Goal: Information Seeking & Learning: Learn about a topic

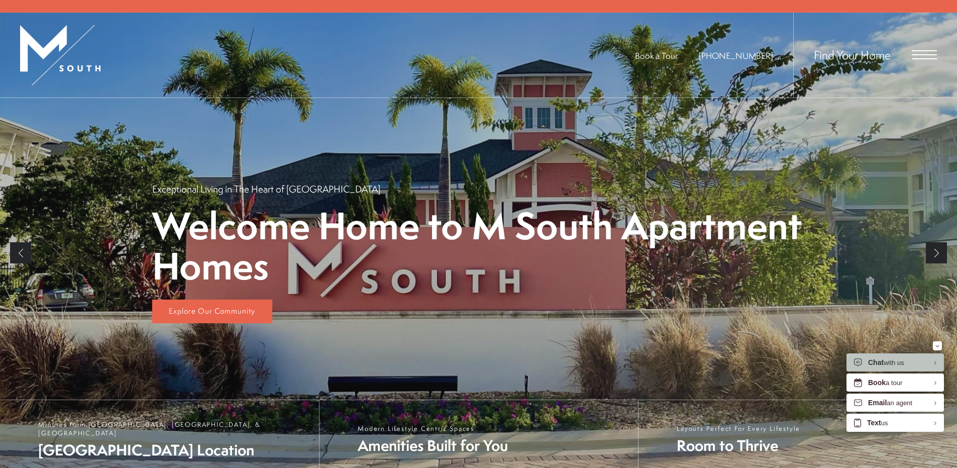
scroll to position [251, 0]
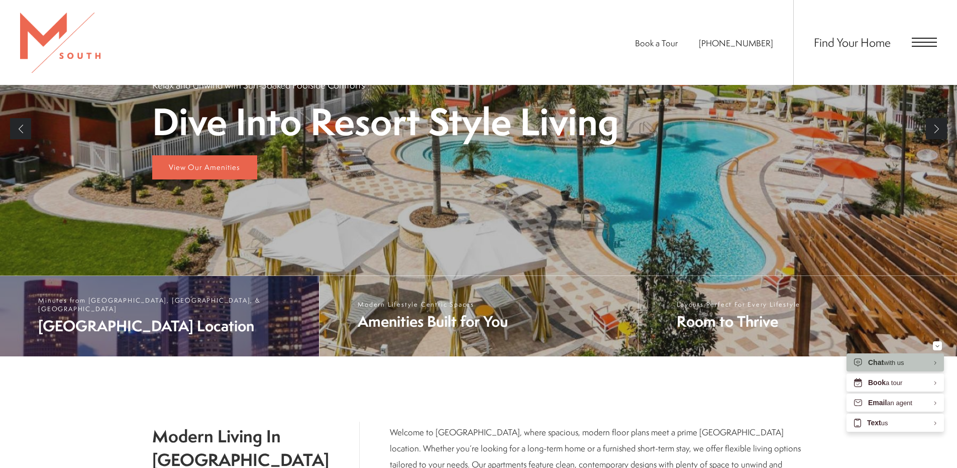
click at [179, 326] on span "South Tampa Location" at bounding box center [173, 326] width 271 height 21
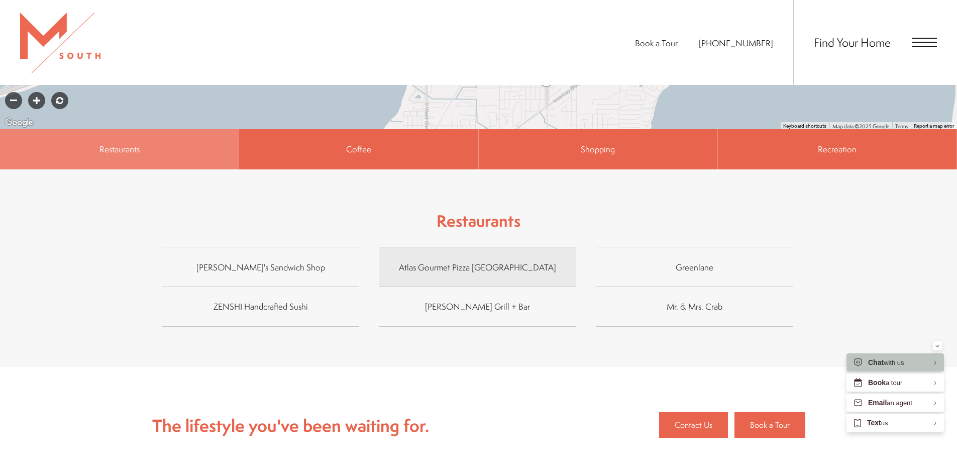
scroll to position [804, 0]
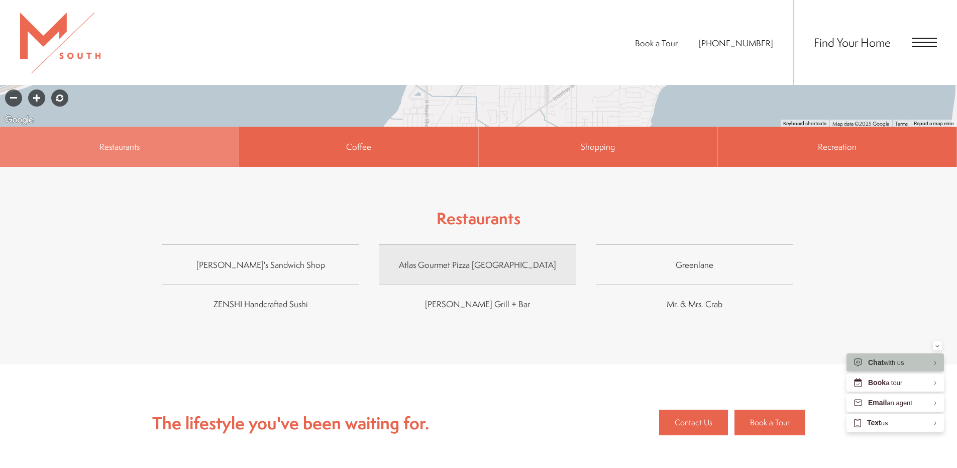
click at [480, 257] on span "Atlas Gourmet Pizza South Tampa" at bounding box center [477, 264] width 197 height 15
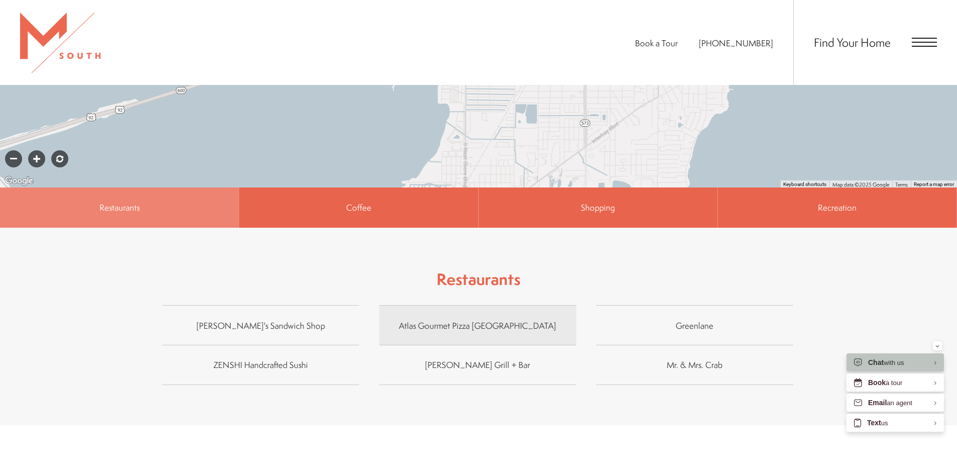
scroll to position [479, 0]
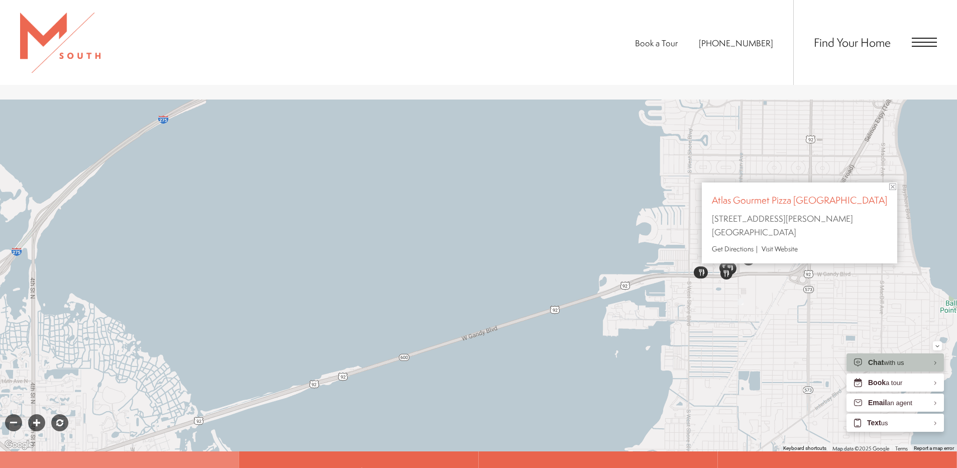
drag, startPoint x: 490, startPoint y: 185, endPoint x: 829, endPoint y: 211, distance: 339.6
click at [845, 210] on p "Atlas Gourmet Pizza South Tampa 4644 West Gandy Boulevard Tampa, FL 33611" at bounding box center [799, 215] width 175 height 46
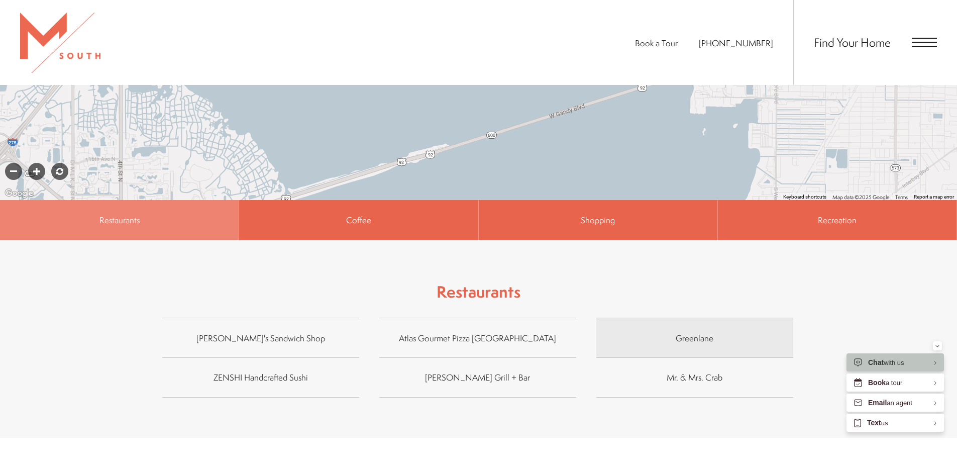
click at [672, 330] on span "Greenlane" at bounding box center [694, 337] width 197 height 15
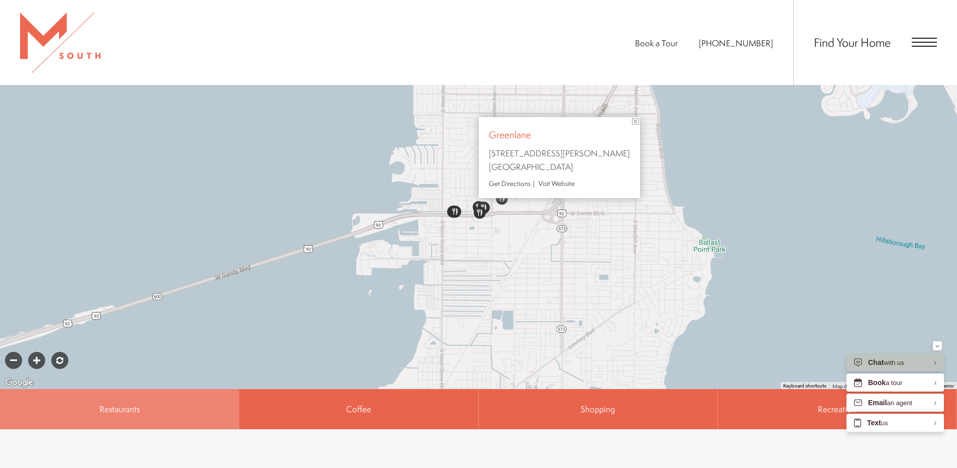
scroll to position [438, 0]
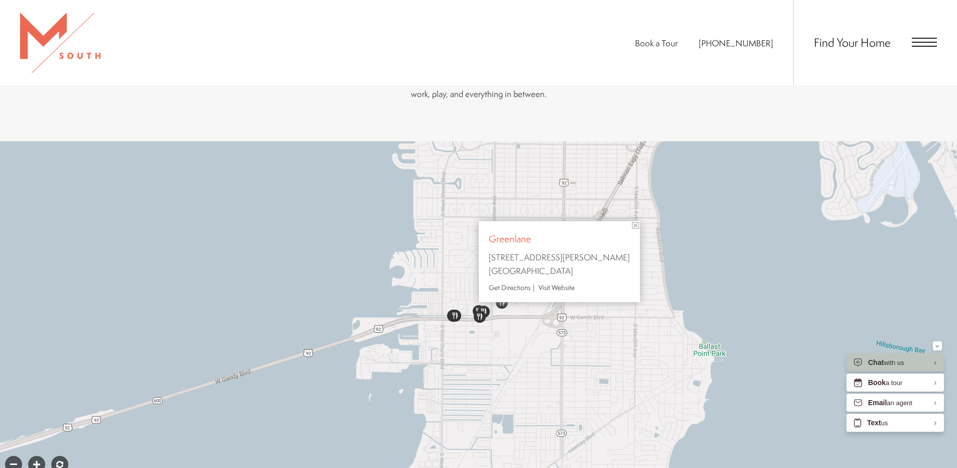
drag, startPoint x: 545, startPoint y: 228, endPoint x: 494, endPoint y: 213, distance: 53.1
click at [494, 221] on div "Restaurants Greenlane 4495 West Gandy Boulevard Tampa, FL 33611 Get Directions …" at bounding box center [558, 261] width 161 height 81
drag, startPoint x: 486, startPoint y: 225, endPoint x: 589, endPoint y: 226, distance: 103.0
click at [590, 226] on div "Restaurants Greenlane 4495 West Gandy Boulevard Tampa, FL 33611 Get Directions …" at bounding box center [558, 261] width 161 height 81
copy strong "Greenlane"
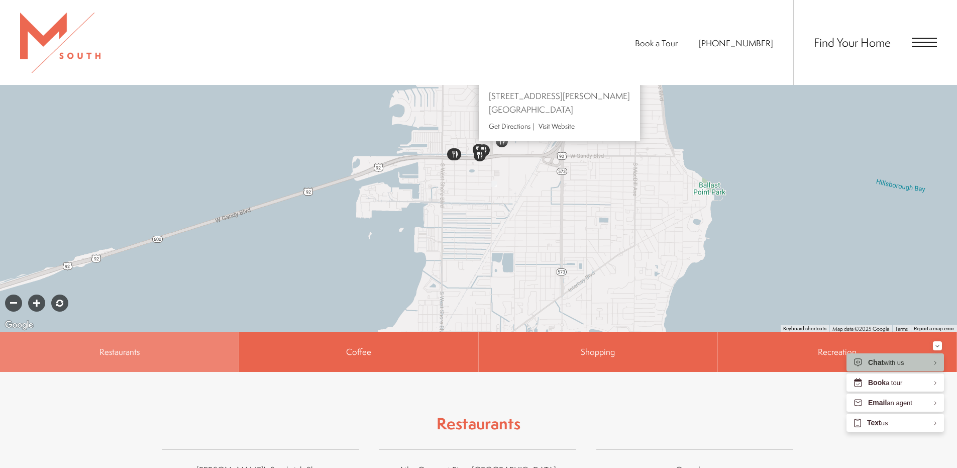
scroll to position [649, 0]
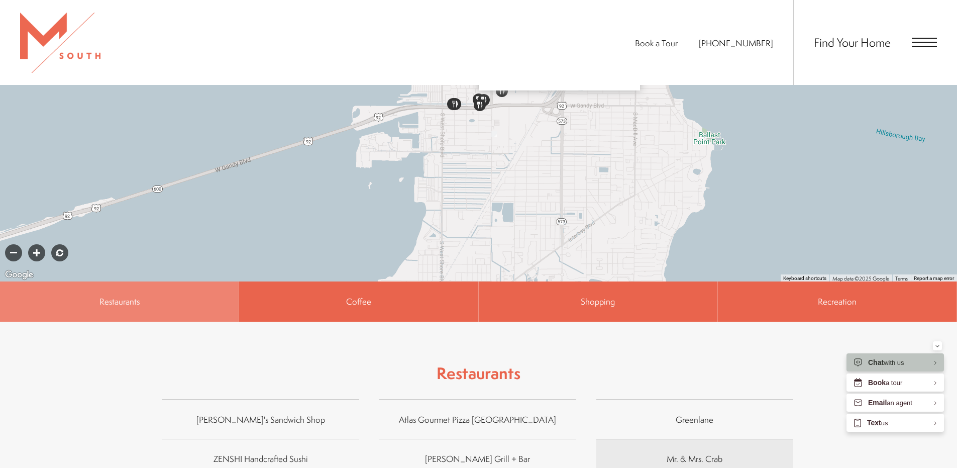
click at [667, 451] on span "Mr. & Mrs. Crab" at bounding box center [694, 458] width 197 height 15
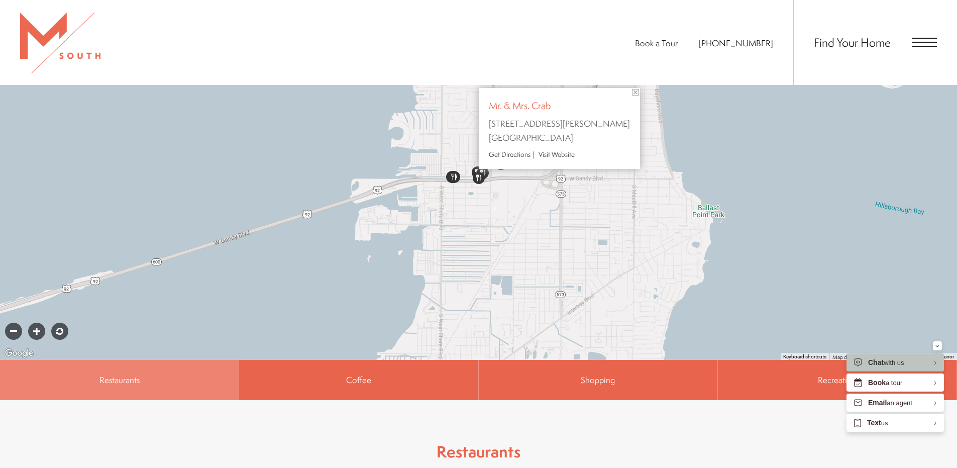
scroll to position [479, 0]
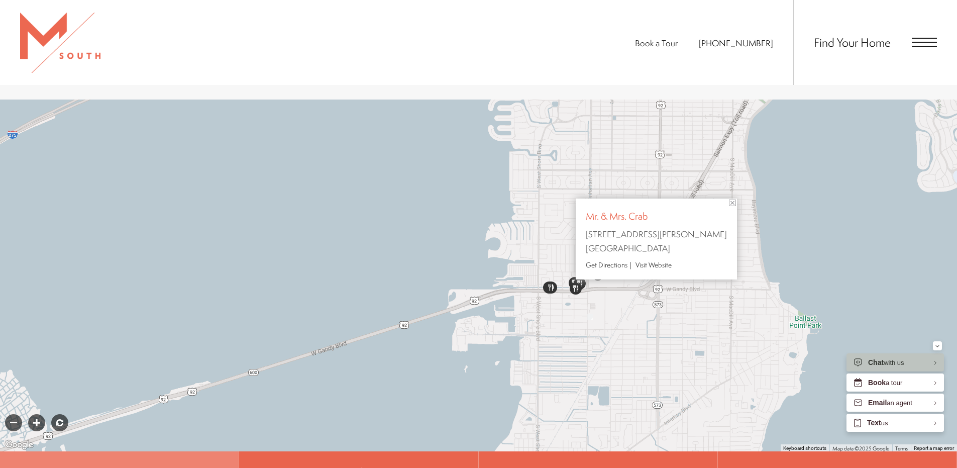
drag, startPoint x: 484, startPoint y: 187, endPoint x: 661, endPoint y: 209, distance: 178.2
click at [659, 209] on strong "Mr. & Mrs. Crab" at bounding box center [655, 217] width 141 height 16
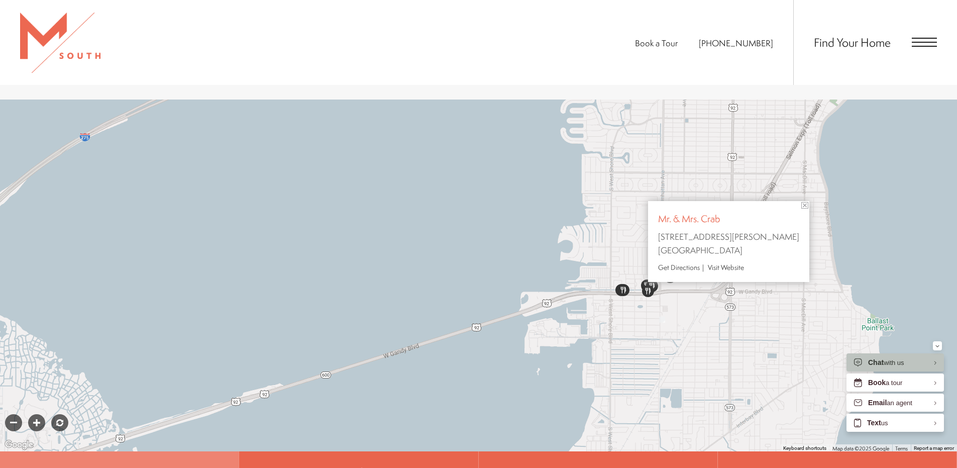
copy strong "Mr. & Mrs. Crab"
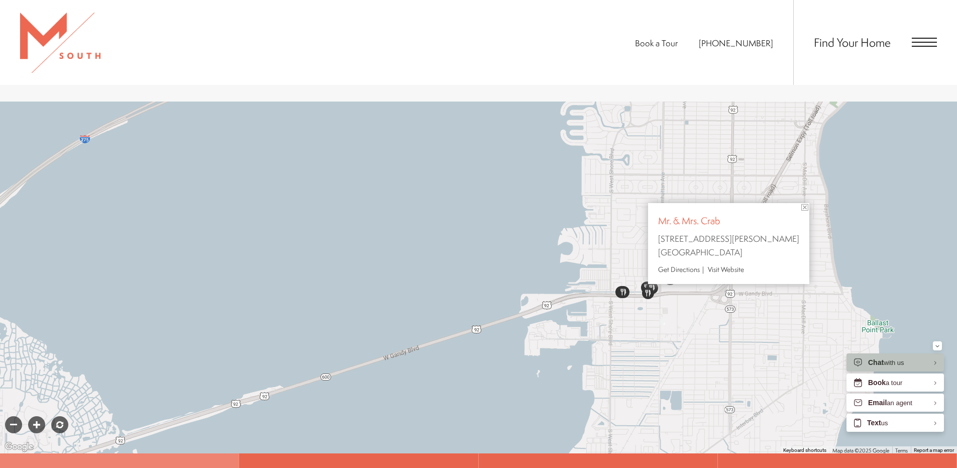
scroll to position [429, 0]
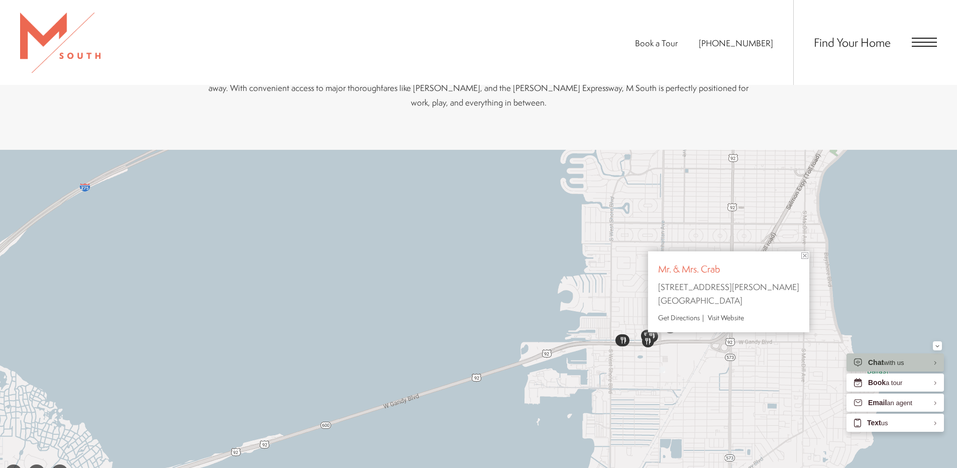
click at [801, 252] on img at bounding box center [804, 255] width 7 height 7
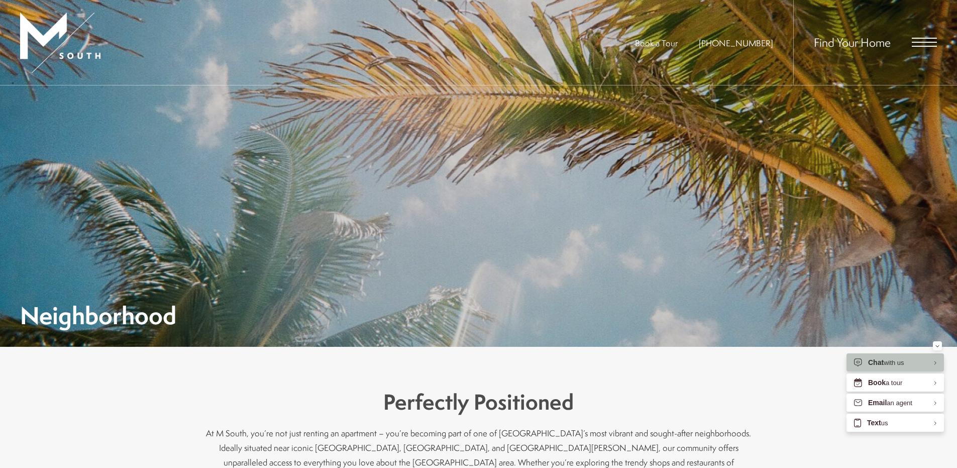
scroll to position [0, 0]
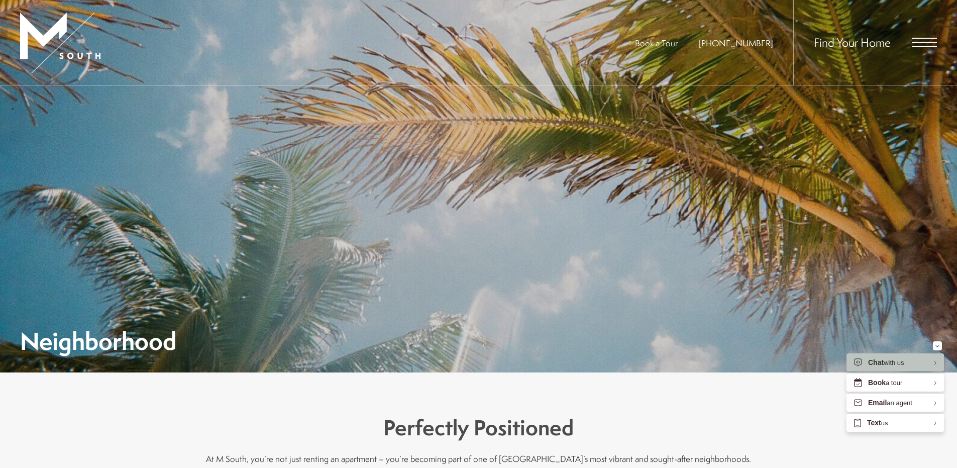
click at [871, 38] on span "Find Your Home" at bounding box center [852, 42] width 77 height 16
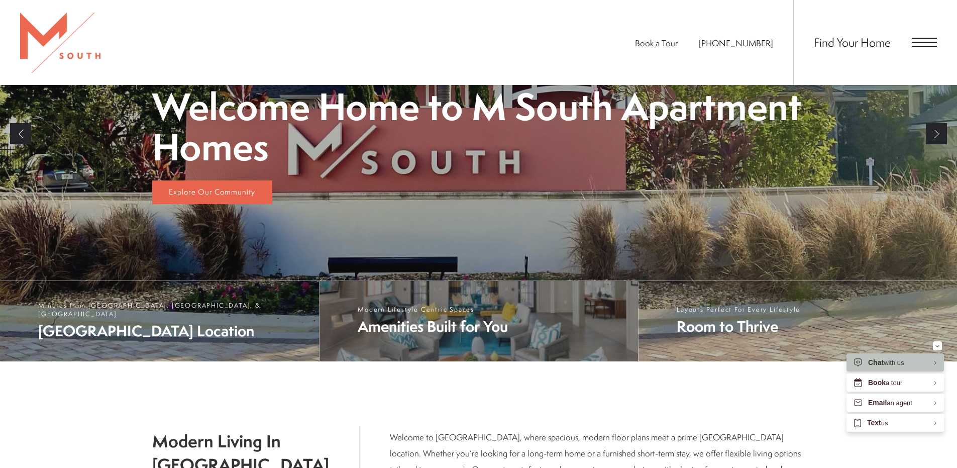
scroll to position [402, 0]
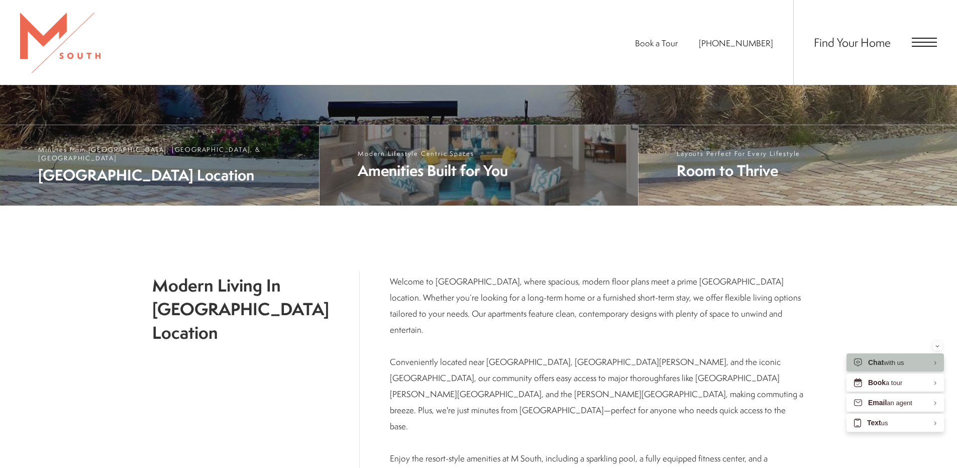
click at [466, 180] on span "Amenities Built for You" at bounding box center [433, 170] width 150 height 21
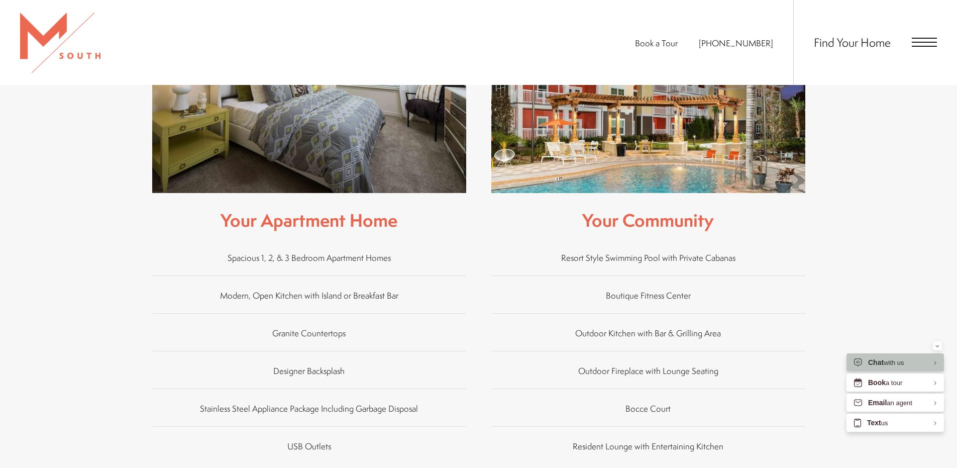
scroll to position [603, 0]
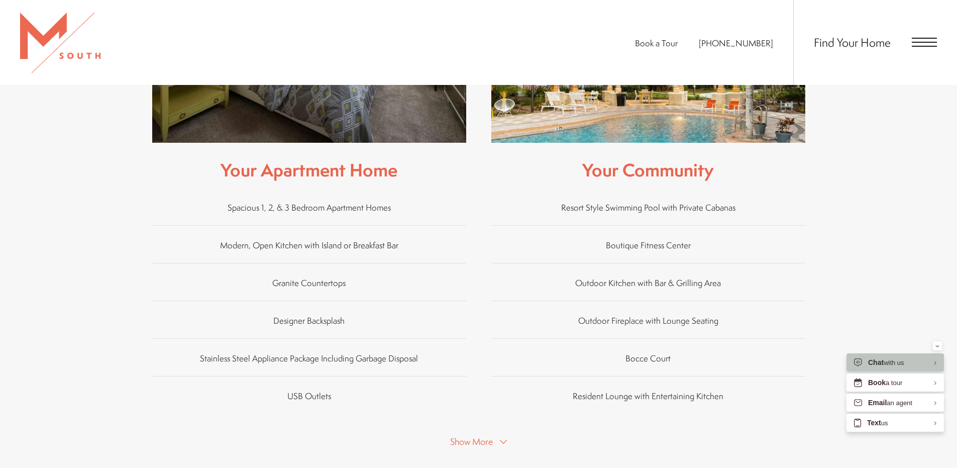
click at [494, 434] on button "Show More" at bounding box center [478, 441] width 63 height 15
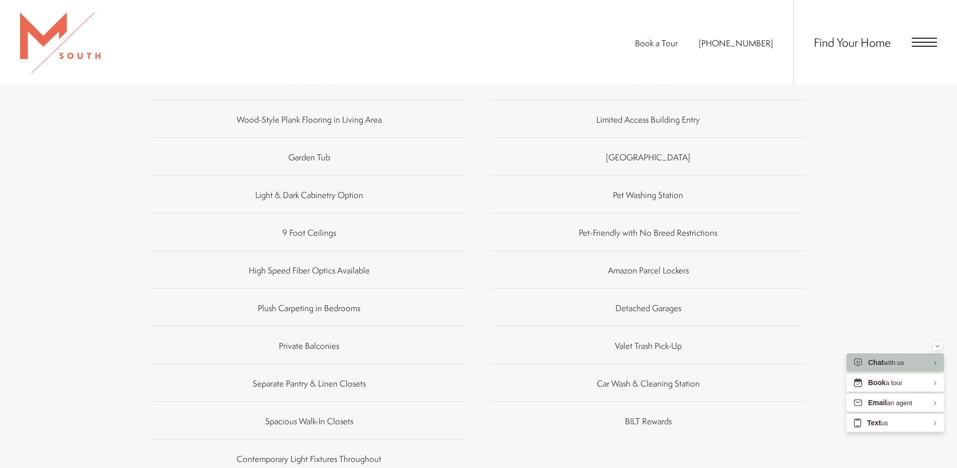
scroll to position [904, 0]
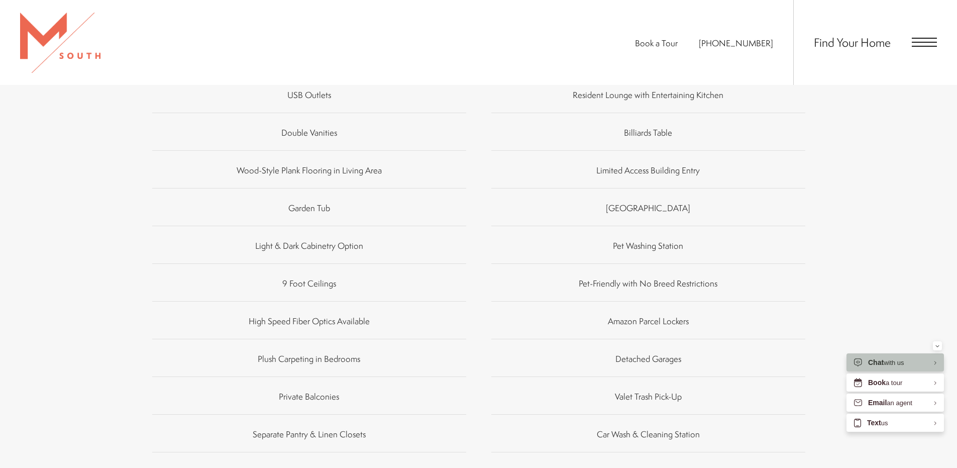
drag, startPoint x: 623, startPoint y: 381, endPoint x: 658, endPoint y: 383, distance: 35.2
click at [658, 390] on span "Valet Trash Pick-Up" at bounding box center [648, 396] width 67 height 12
drag, startPoint x: 623, startPoint y: 342, endPoint x: 654, endPoint y: 349, distance: 32.0
click at [654, 350] on p "Detached Garages" at bounding box center [648, 357] width 66 height 15
drag, startPoint x: 623, startPoint y: 303, endPoint x: 671, endPoint y: 310, distance: 48.7
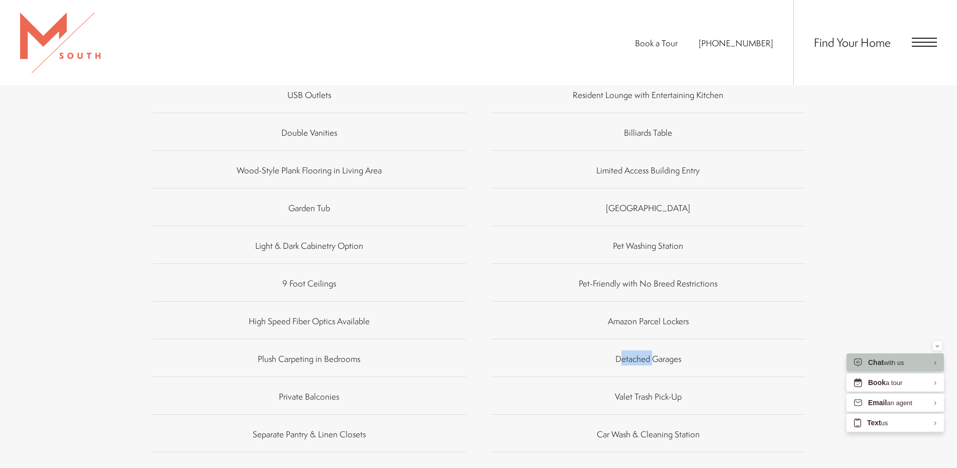
click at [672, 315] on span "Amazon Parcel Lockers" at bounding box center [648, 321] width 81 height 12
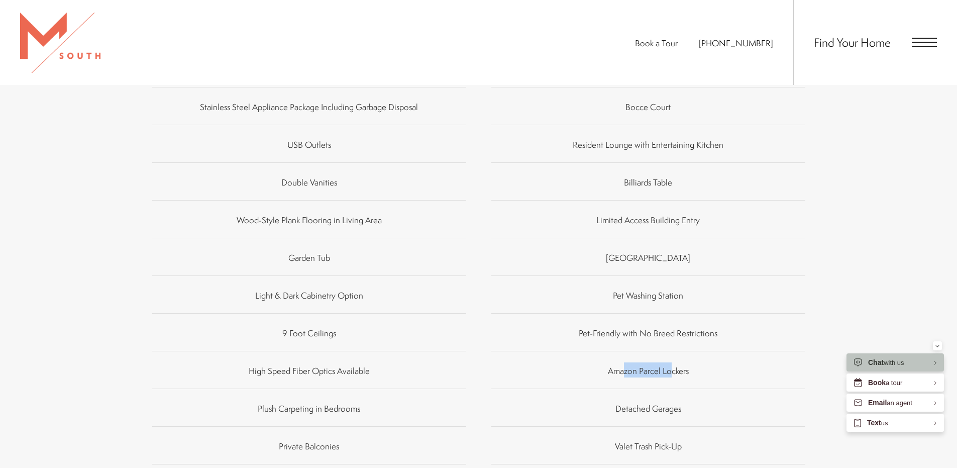
drag, startPoint x: 596, startPoint y: 315, endPoint x: 673, endPoint y: 322, distance: 77.7
click at [676, 327] on span "Pet-Friendly with No Breed Restrictions" at bounding box center [648, 333] width 139 height 12
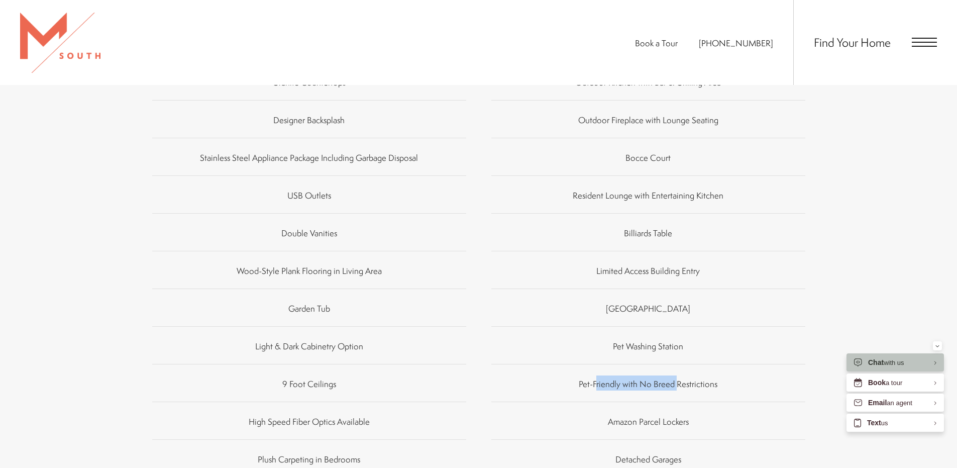
drag, startPoint x: 618, startPoint y: 335, endPoint x: 655, endPoint y: 338, distance: 37.3
click at [655, 338] on p "Pet Washing Station" at bounding box center [648, 345] width 70 height 15
drag, startPoint x: 639, startPoint y: 293, endPoint x: 654, endPoint y: 294, distance: 14.6
click at [654, 302] on span "[GEOGRAPHIC_DATA]" at bounding box center [648, 308] width 84 height 12
drag, startPoint x: 615, startPoint y: 258, endPoint x: 645, endPoint y: 261, distance: 29.8
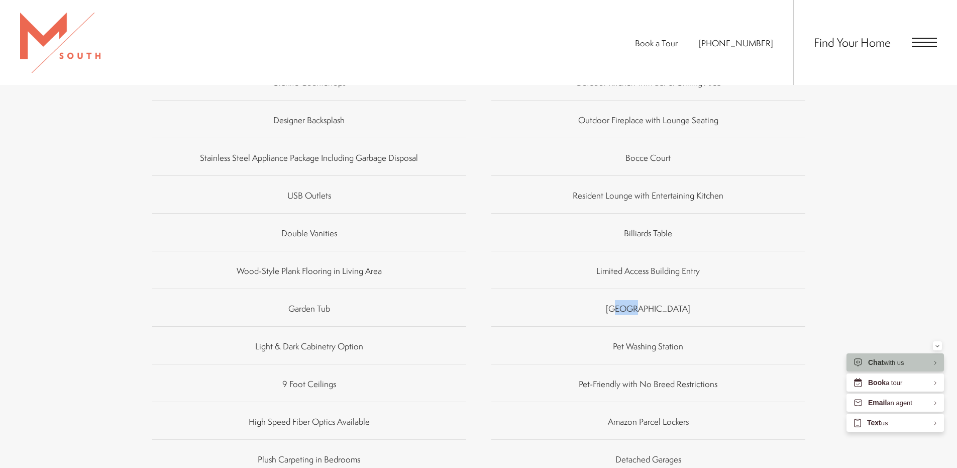
click at [636, 265] on span "Limited Access Building Entry" at bounding box center [648, 271] width 104 height 12
drag, startPoint x: 640, startPoint y: 222, endPoint x: 668, endPoint y: 220, distance: 27.7
click at [659, 227] on span "Billiards Table" at bounding box center [648, 233] width 48 height 12
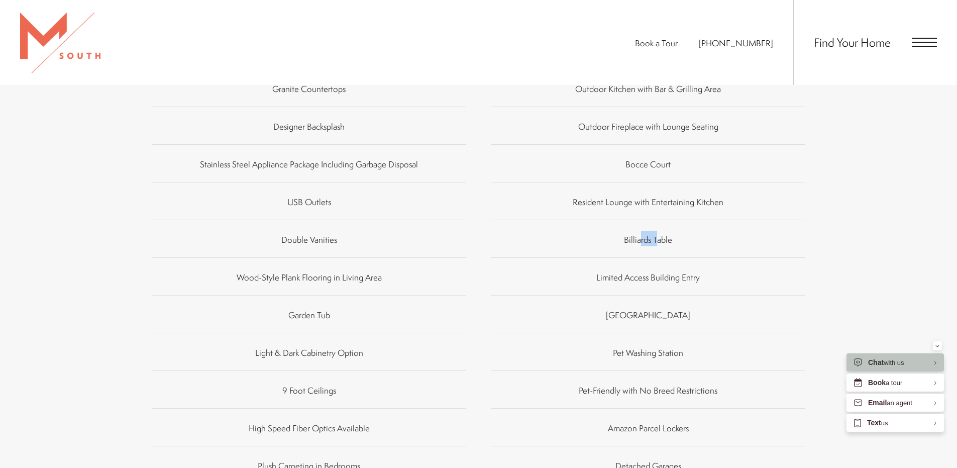
scroll to position [754, 0]
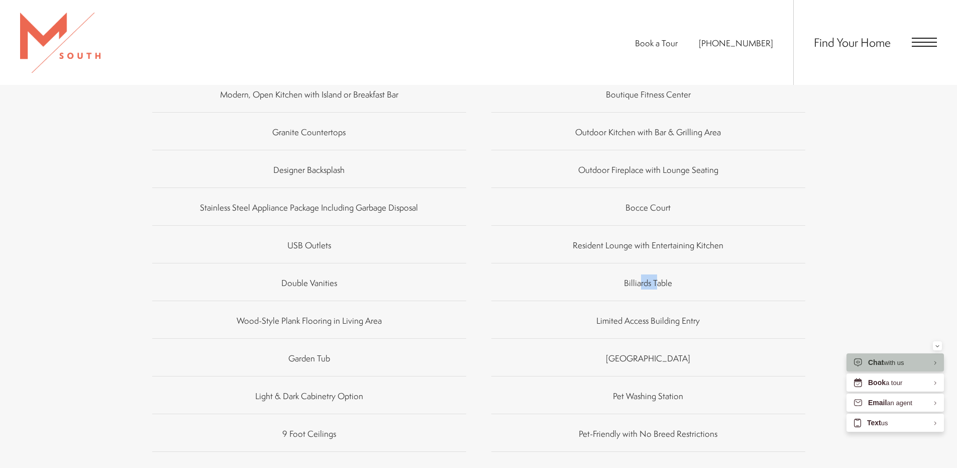
drag, startPoint x: 597, startPoint y: 228, endPoint x: 674, endPoint y: 237, distance: 77.3
click at [666, 237] on p "Resident Lounge with Entertaining Kitchen" at bounding box center [648, 244] width 151 height 15
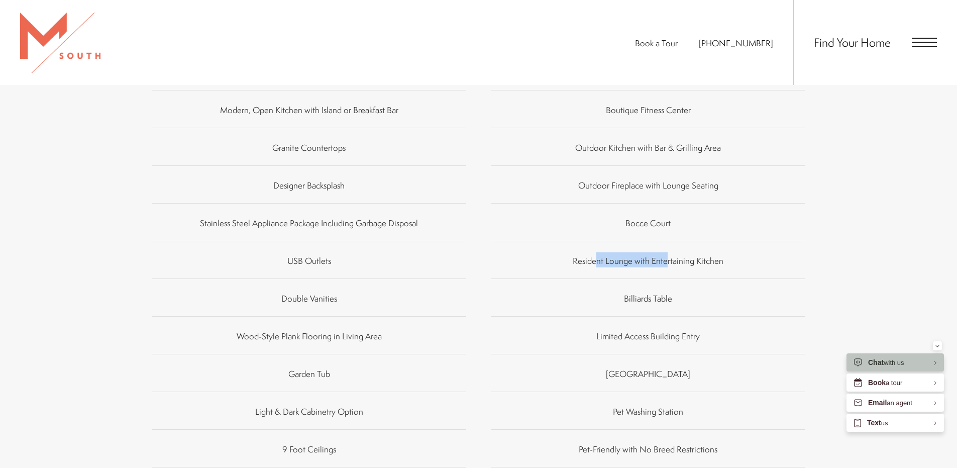
scroll to position [803, 0]
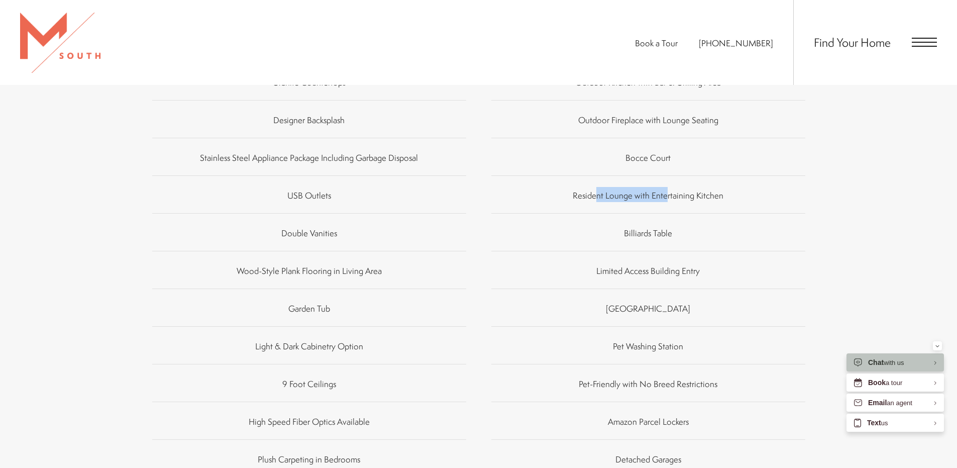
drag, startPoint x: 648, startPoint y: 192, endPoint x: 654, endPoint y: 188, distance: 6.8
click at [654, 188] on li "Resident Lounge with Entertaining Kitchen" at bounding box center [648, 194] width 314 height 38
drag, startPoint x: 653, startPoint y: 179, endPoint x: 727, endPoint y: 182, distance: 73.9
click at [727, 182] on li "Resident Lounge with Entertaining Kitchen" at bounding box center [648, 194] width 314 height 38
